Goal: Task Accomplishment & Management: Manage account settings

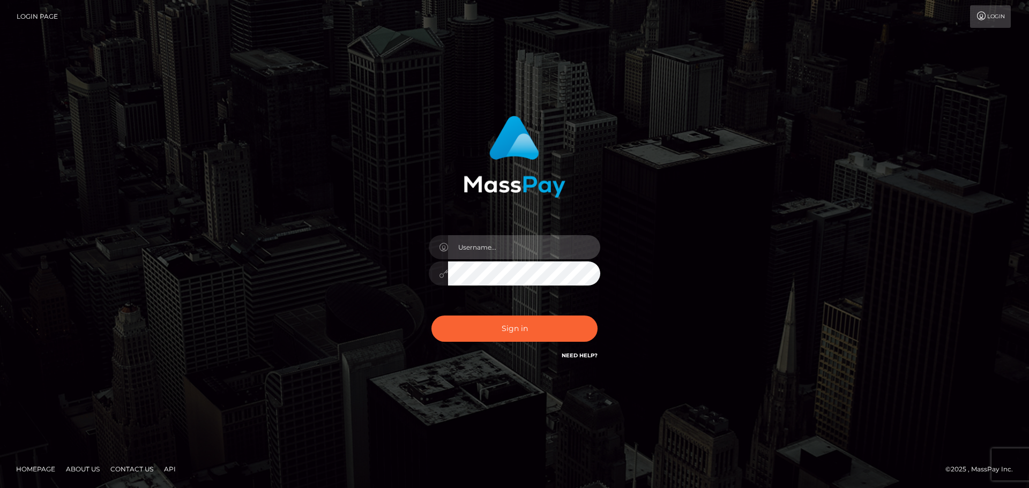
click at [478, 247] on input "text" at bounding box center [524, 247] width 152 height 24
type input "hello.feetfinder"
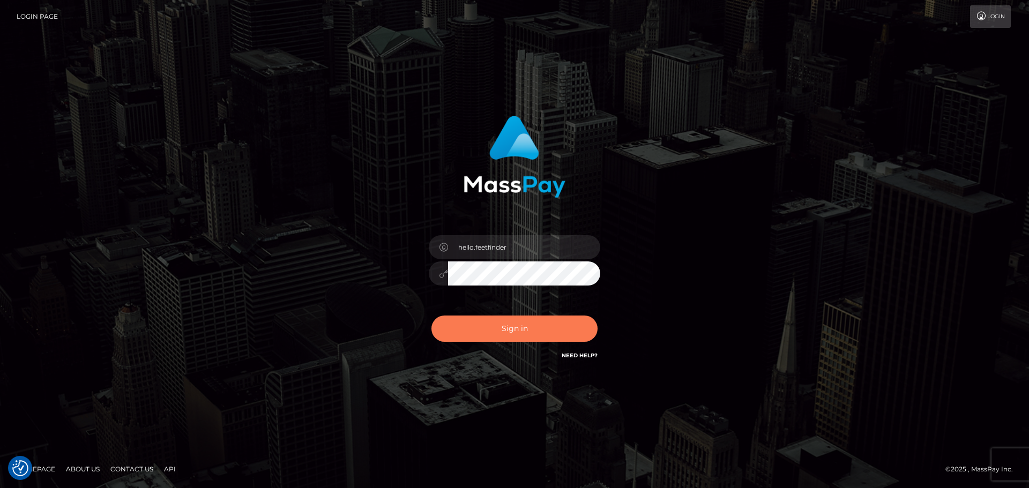
click at [523, 325] on button "Sign in" at bounding box center [514, 329] width 166 height 26
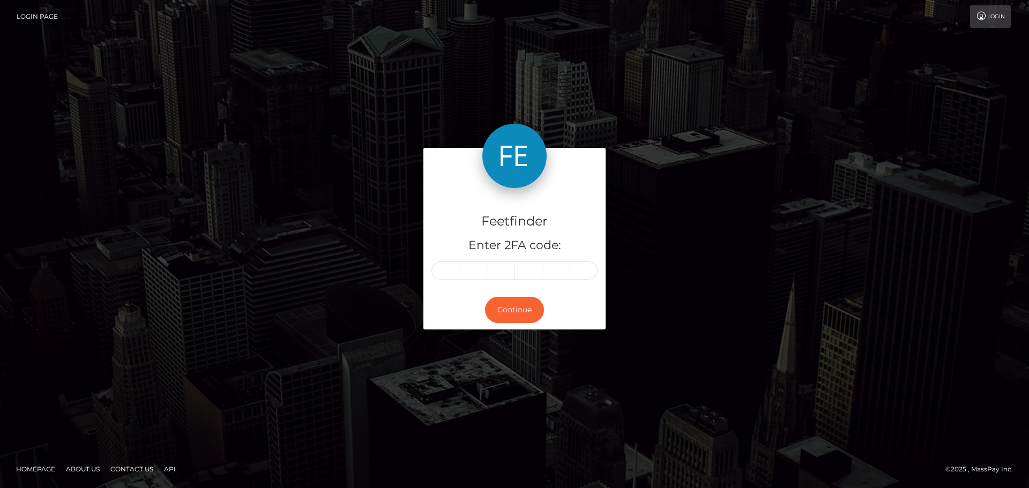
click at [574, 236] on div "Feetfinder Enter 2FA code:" at bounding box center [514, 239] width 182 height 103
